Goal: Navigation & Orientation: Find specific page/section

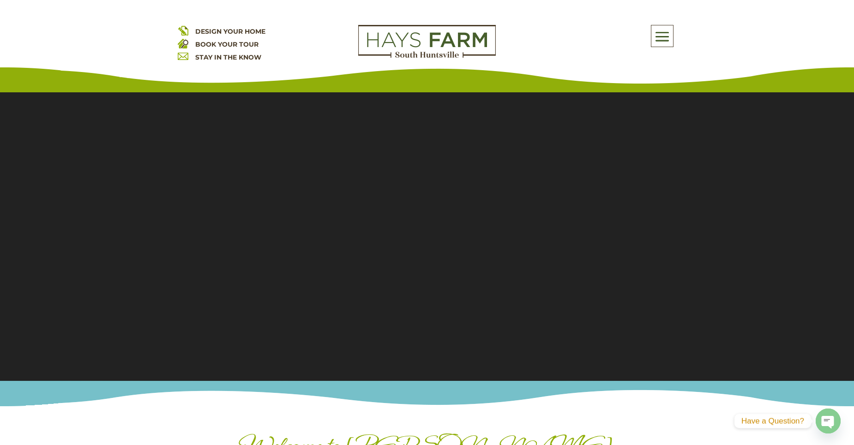
click at [659, 45] on span at bounding box center [663, 36] width 22 height 21
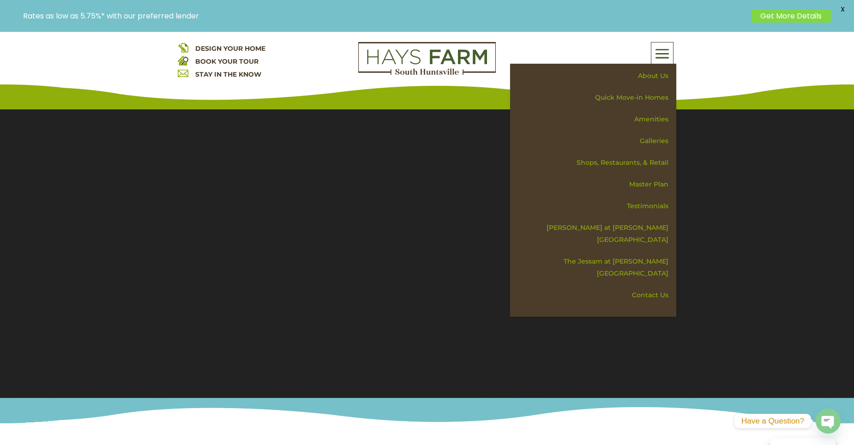
click at [651, 62] on div "About Us Quick Move-in Homes Amenities Galleries Shops, Restaurants, & Retail M…" at bounding box center [593, 53] width 166 height 22
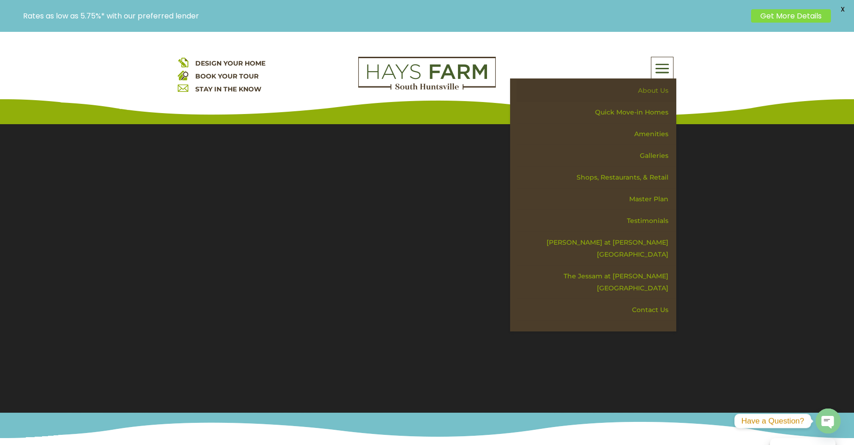
click at [651, 90] on link "About Us" at bounding box center [597, 91] width 160 height 22
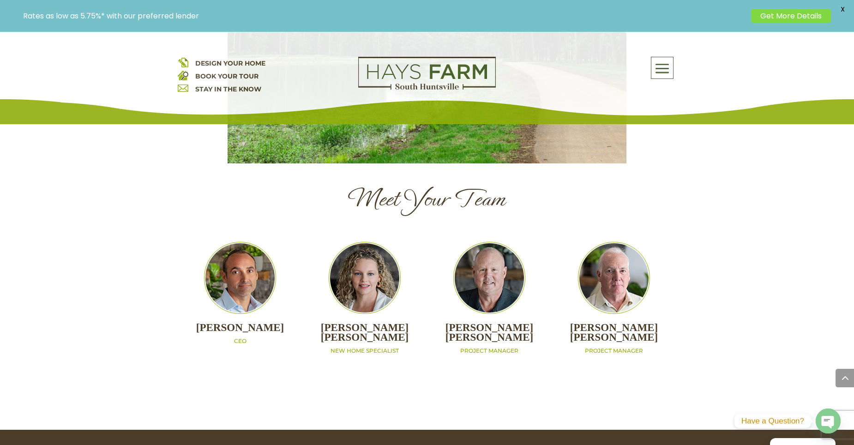
scroll to position [970, 0]
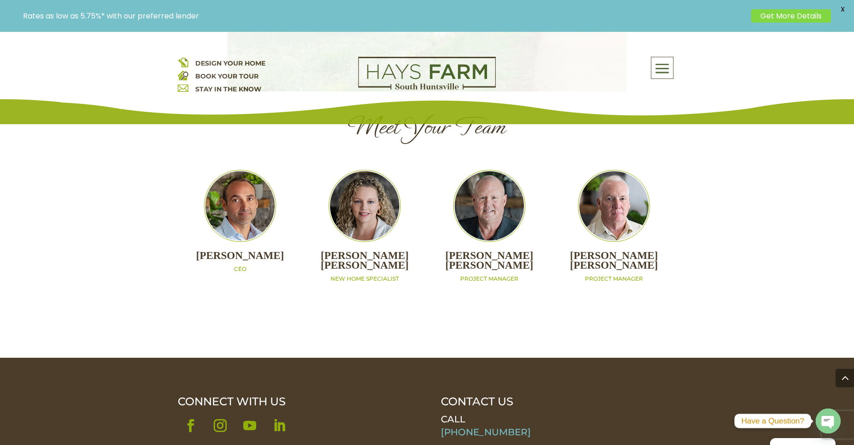
click at [662, 71] on span at bounding box center [663, 68] width 22 height 21
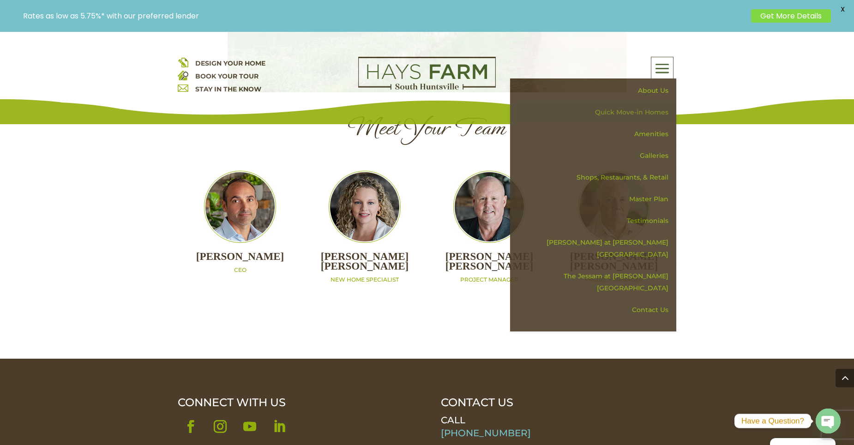
click at [643, 111] on link "Quick Move-in Homes" at bounding box center [597, 113] width 160 height 22
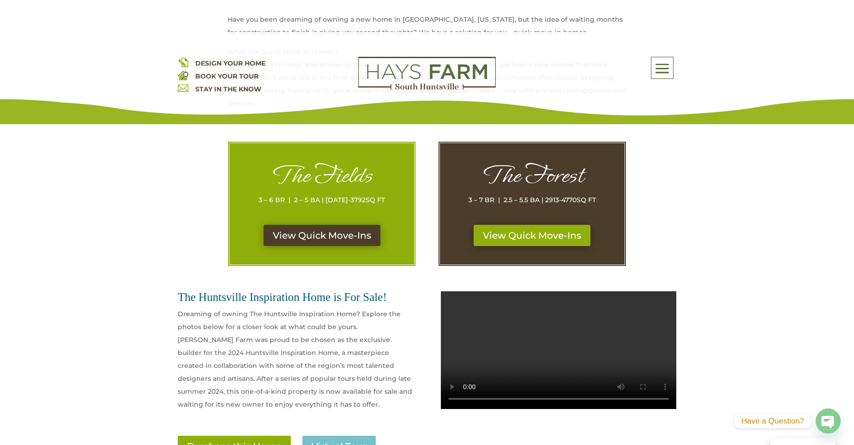
scroll to position [416, 0]
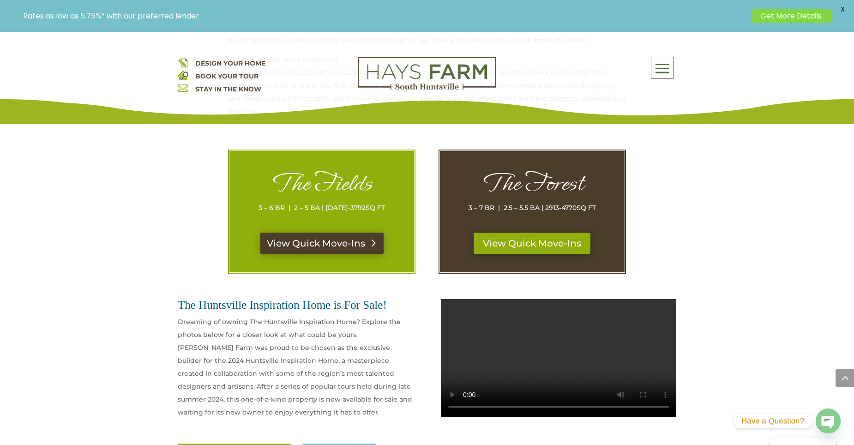
click at [332, 237] on div "The Fields 3 – 6 BR | 2 – 5 BA | 1869-3792 SQ FT View Quick Move-Ins" at bounding box center [322, 211] width 188 height 125
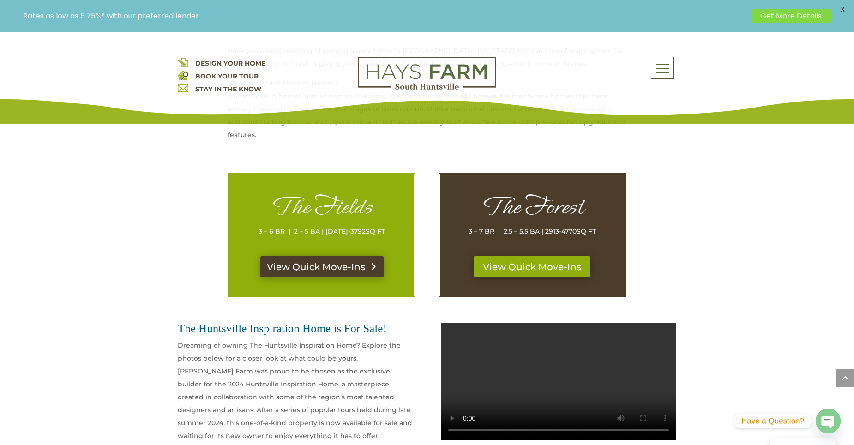
click at [335, 266] on link "View Quick Move-Ins" at bounding box center [321, 266] width 123 height 21
click at [565, 268] on link "View Quick Move-Ins" at bounding box center [532, 266] width 123 height 21
